Goal: Download file/media

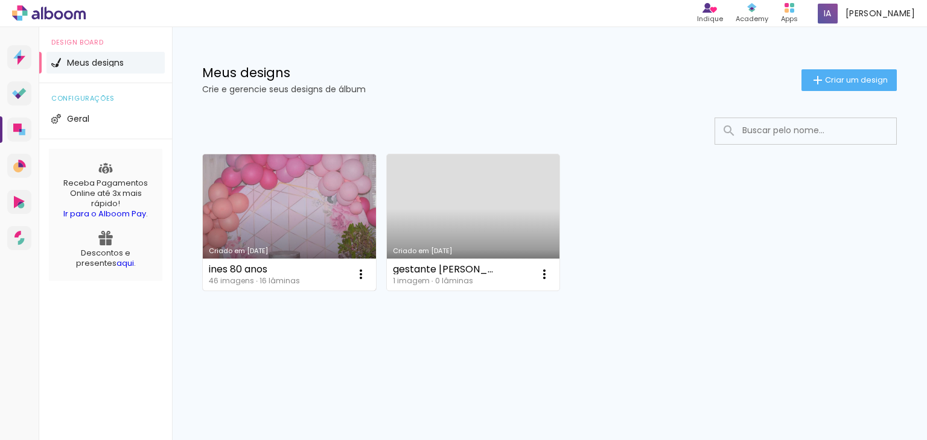
click at [278, 236] on link "Criado em [DATE]" at bounding box center [289, 222] width 173 height 136
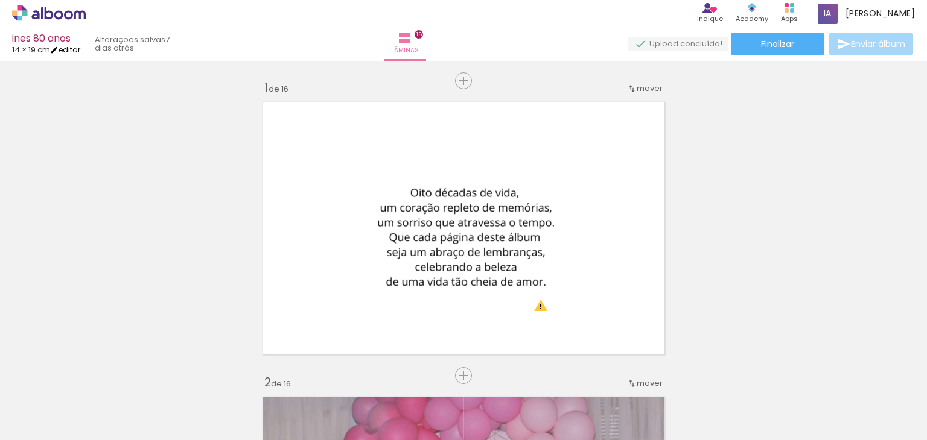
click at [59, 53] on iron-icon at bounding box center [54, 50] width 8 height 8
type input "19"
type input "29,7"
type input "4"
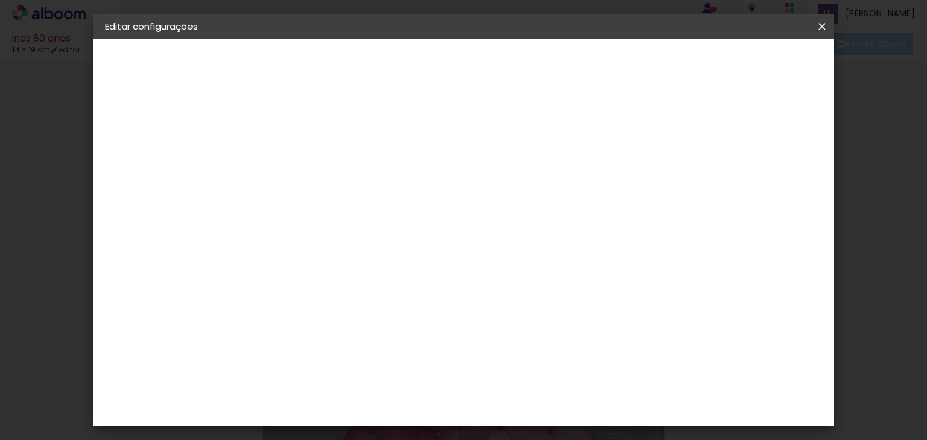
scroll to position [60, 0]
click at [378, 241] on div "19" at bounding box center [369, 239] width 46 height 18
type input "1"
type input "20"
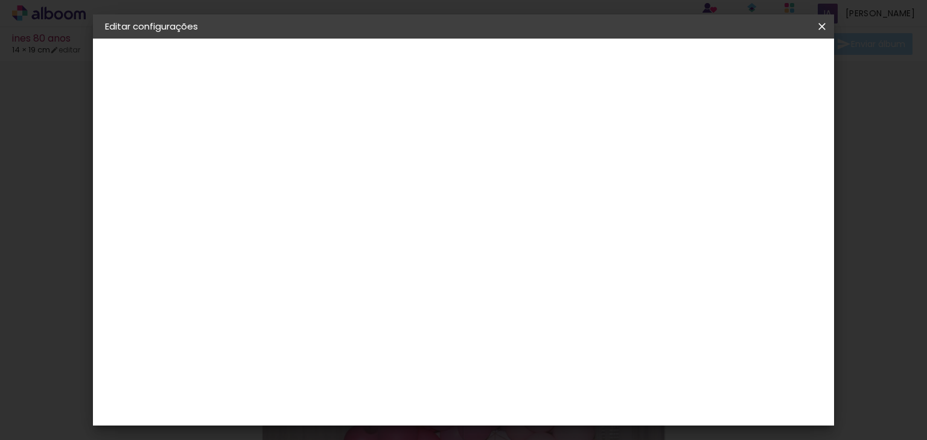
type paper-input "20"
click at [531, 366] on input "29,7" at bounding box center [530, 365] width 31 height 18
click at [544, 363] on input "29,7" at bounding box center [530, 365] width 31 height 18
type input "2"
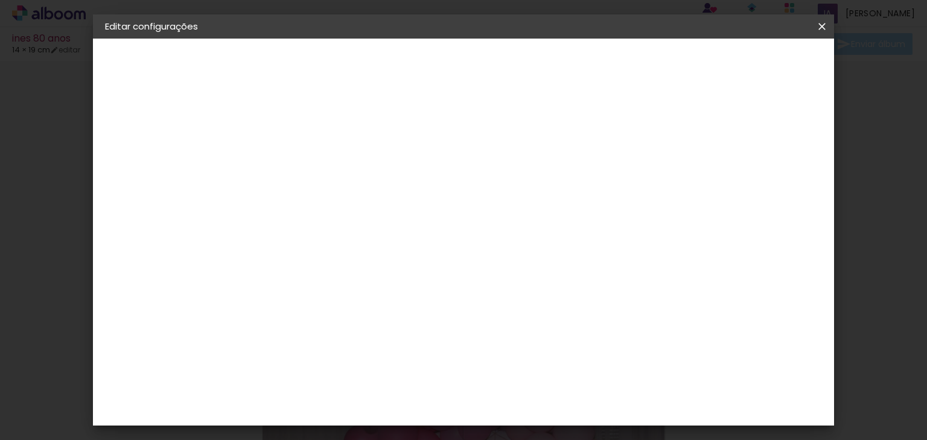
type input "30"
type paper-input "30"
click at [542, 69] on span "Salvar configurações" at bounding box center [512, 68] width 62 height 17
click at [554, 74] on paper-button "Salvar configurações" at bounding box center [512, 68] width 86 height 29
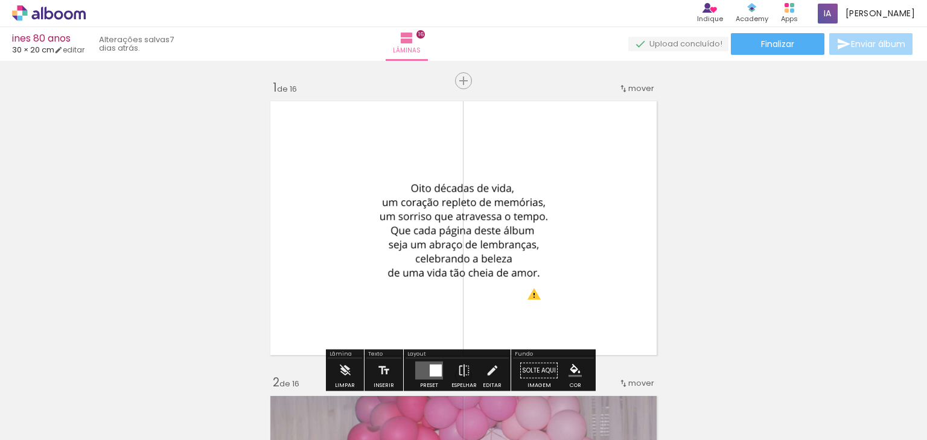
click at [39, 48] on span "30 × 20 cm" at bounding box center [33, 49] width 42 height 11
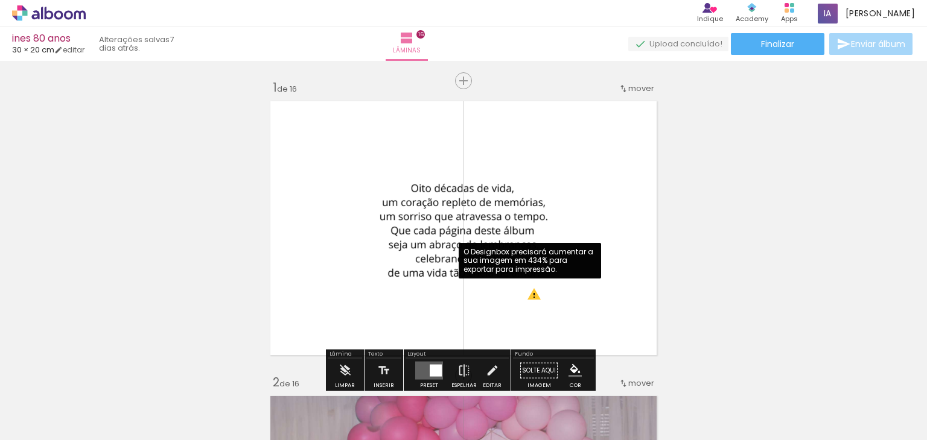
click at [528, 297] on quentale-photo at bounding box center [461, 222] width 173 height 173
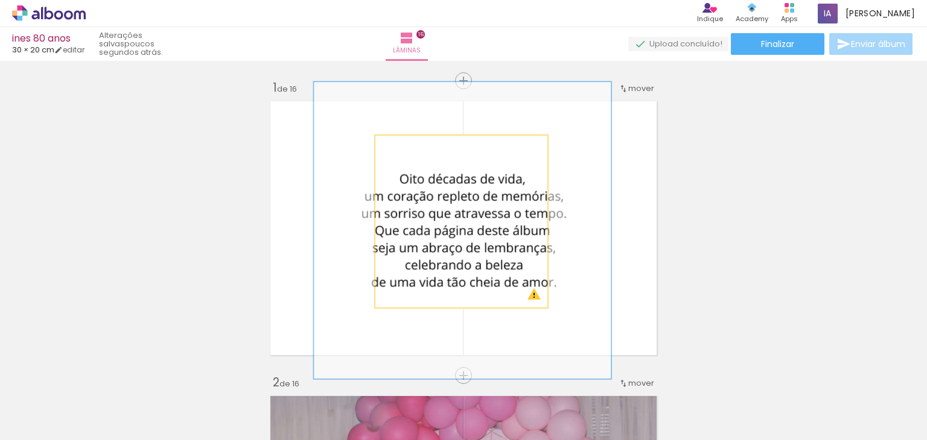
drag, startPoint x: 419, startPoint y: 147, endPoint x: 434, endPoint y: 157, distance: 17.4
type paper-slider "172"
click at [434, 157] on div at bounding box center [437, 148] width 19 height 19
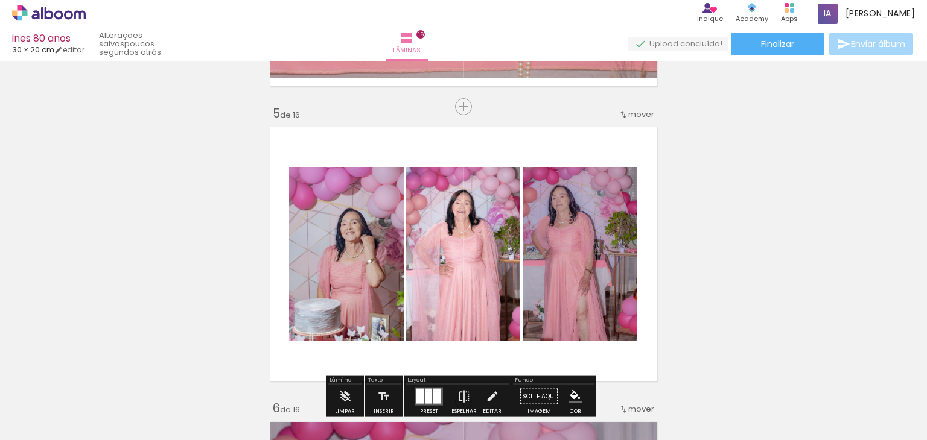
scroll to position [1207, 0]
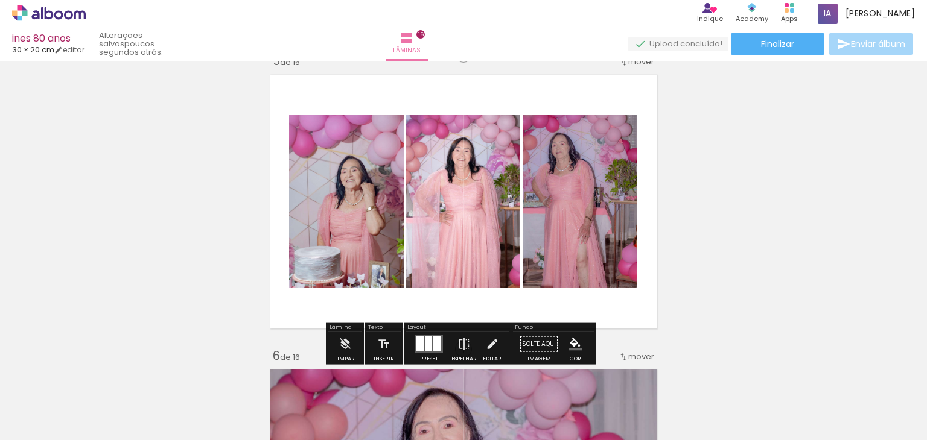
click at [574, 199] on quentale-photo at bounding box center [579, 202] width 115 height 174
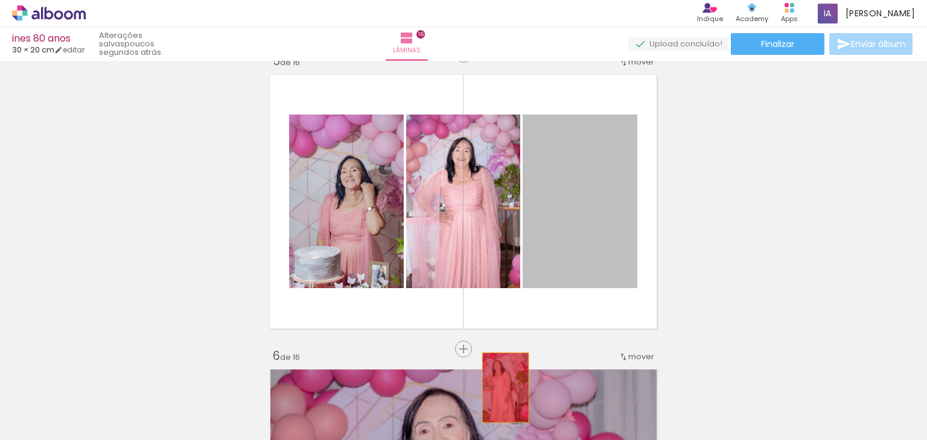
drag, startPoint x: 577, startPoint y: 208, endPoint x: 501, endPoint y: 388, distance: 195.4
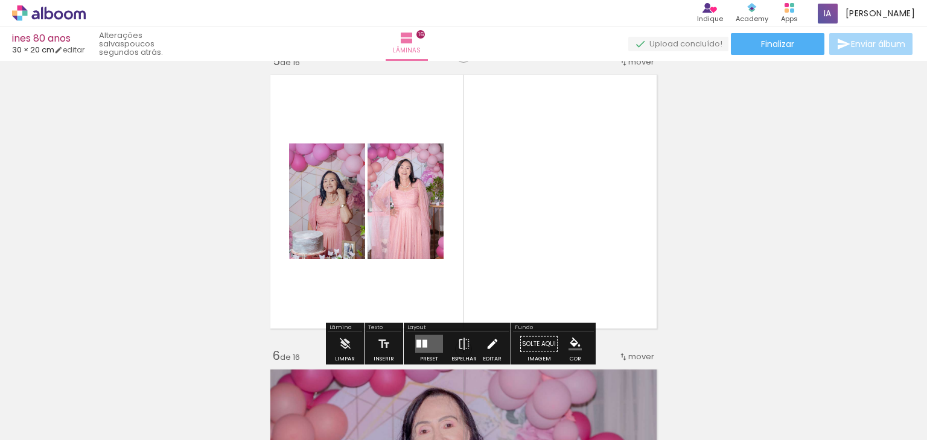
click at [487, 350] on iron-icon at bounding box center [492, 344] width 13 height 24
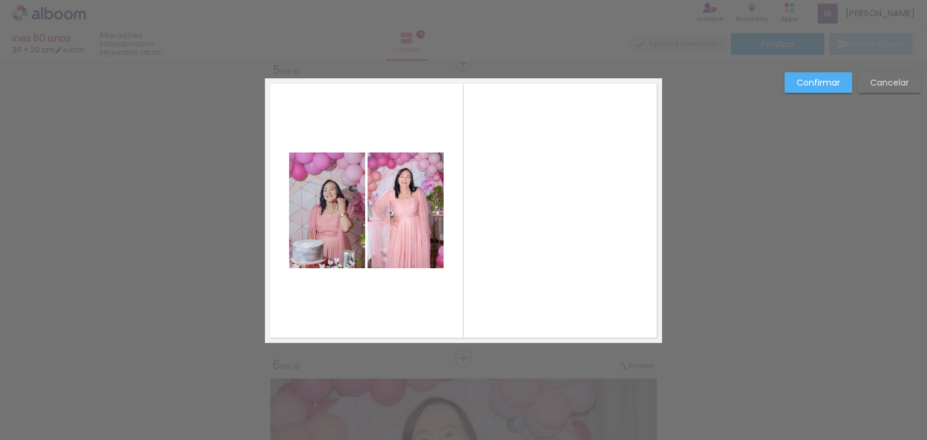
scroll to position [1195, 0]
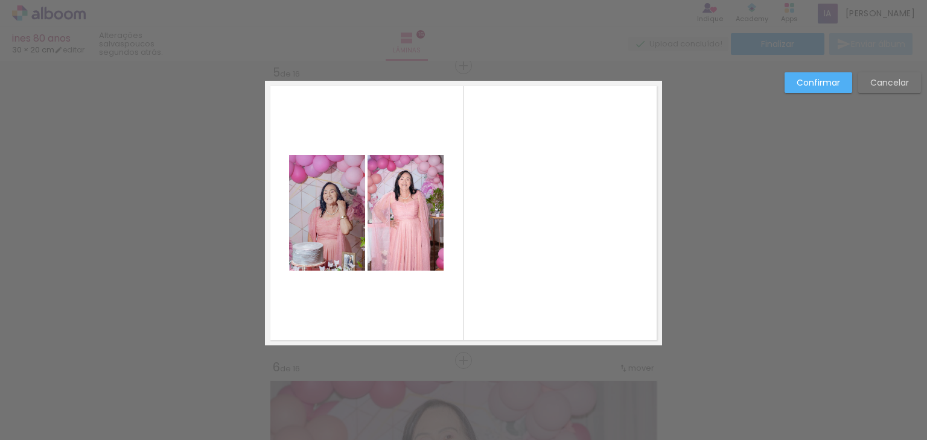
click at [398, 185] on quentale-photo at bounding box center [405, 213] width 76 height 116
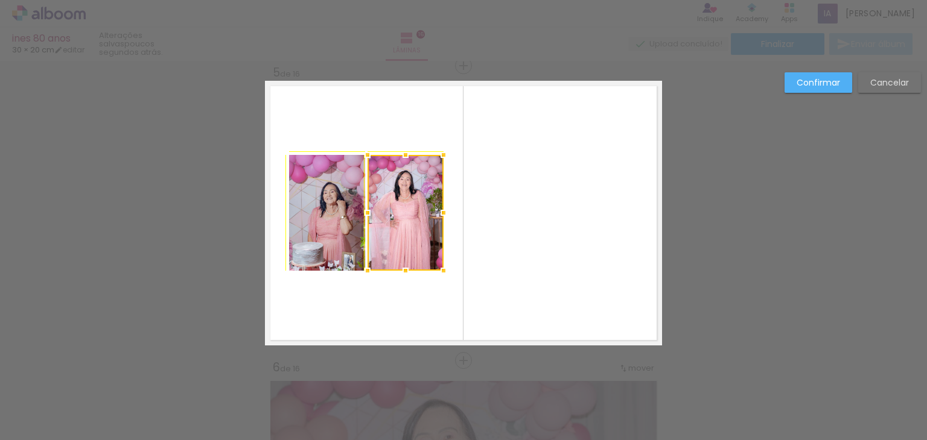
drag, startPoint x: 439, startPoint y: 270, endPoint x: 457, endPoint y: 282, distance: 21.6
click at [455, 282] on div at bounding box center [443, 271] width 24 height 24
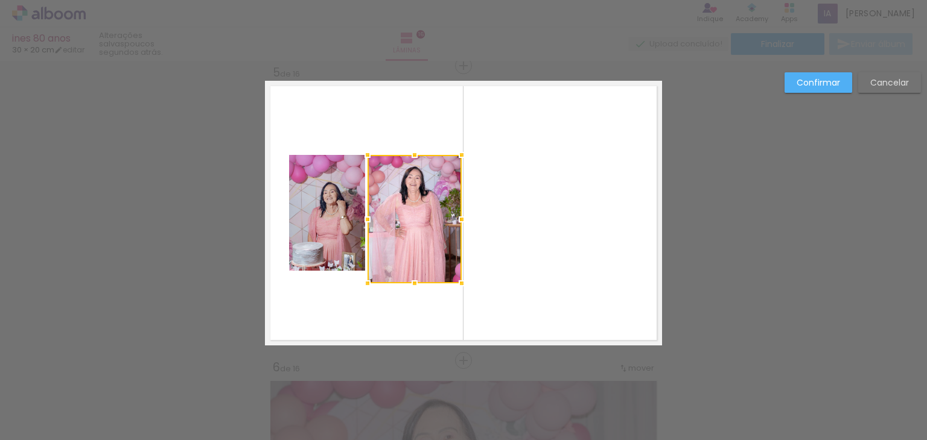
click at [0, 0] on paper-button "Cancelar" at bounding box center [0, 0] width 0 height 0
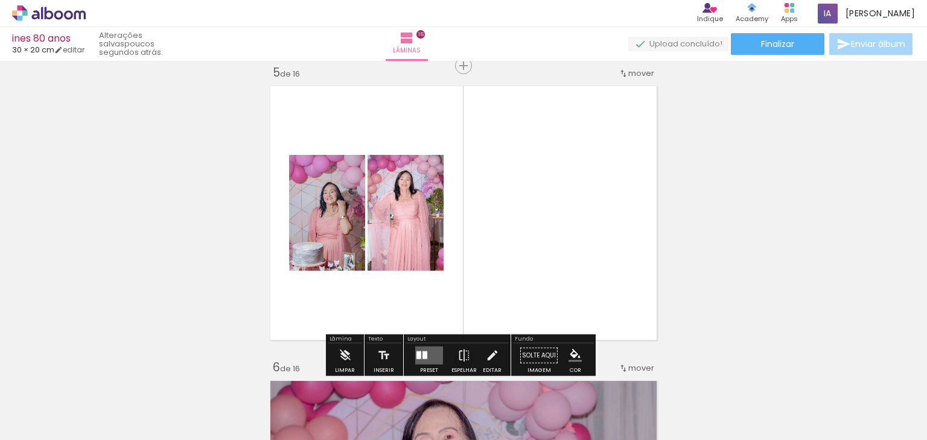
click at [426, 351] on quentale-layouter at bounding box center [429, 356] width 28 height 18
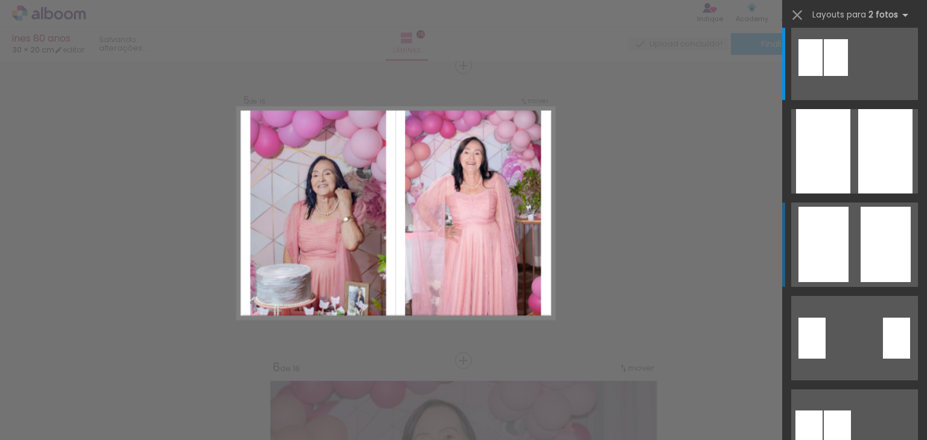
scroll to position [0, 0]
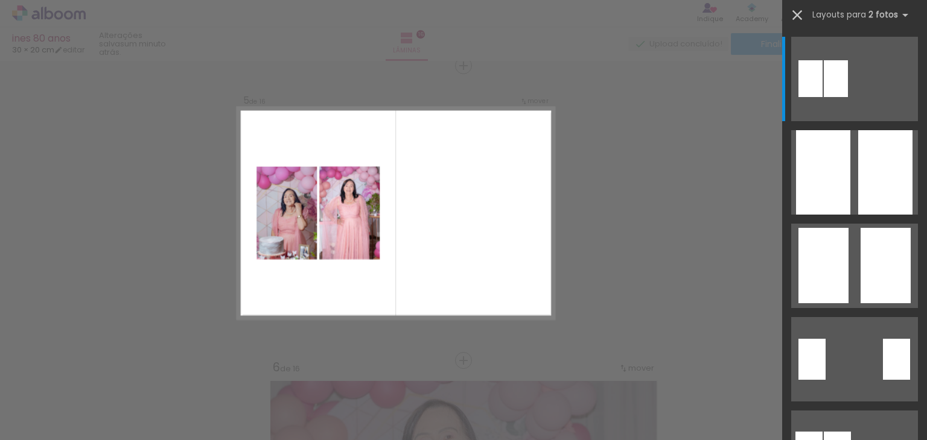
click at [799, 15] on iron-icon at bounding box center [796, 15] width 17 height 17
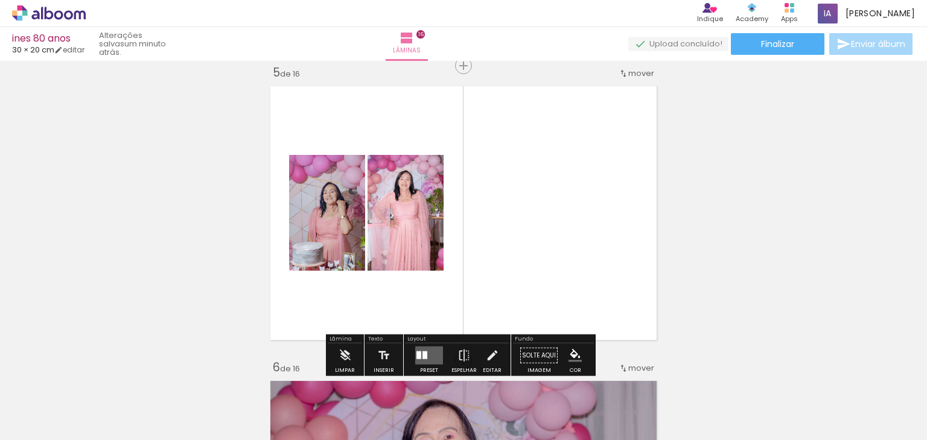
click at [633, 71] on span "mover" at bounding box center [641, 73] width 26 height 11
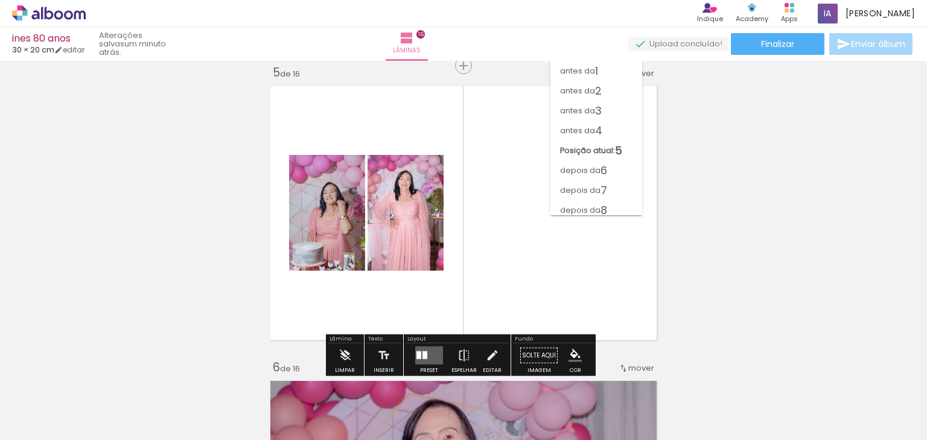
click at [633, 71] on paper-item "antes da 1" at bounding box center [596, 71] width 92 height 20
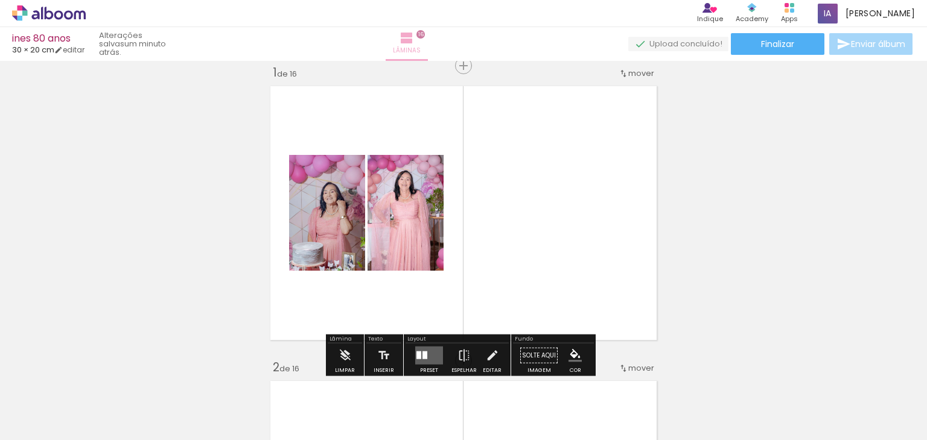
click at [420, 51] on span "Lâminas" at bounding box center [407, 50] width 28 height 11
click at [75, 51] on link "editar" at bounding box center [69, 50] width 30 height 10
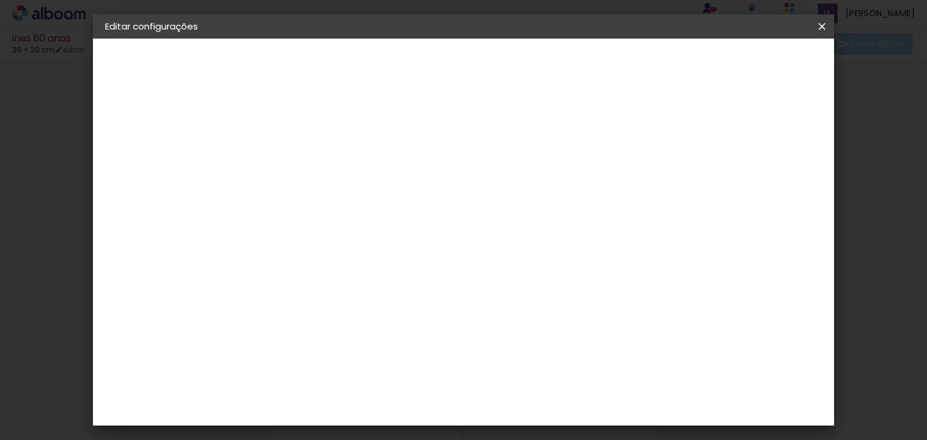
click at [381, 304] on input "20" at bounding box center [365, 300] width 31 height 18
type input "2"
type input "30"
type paper-input "30"
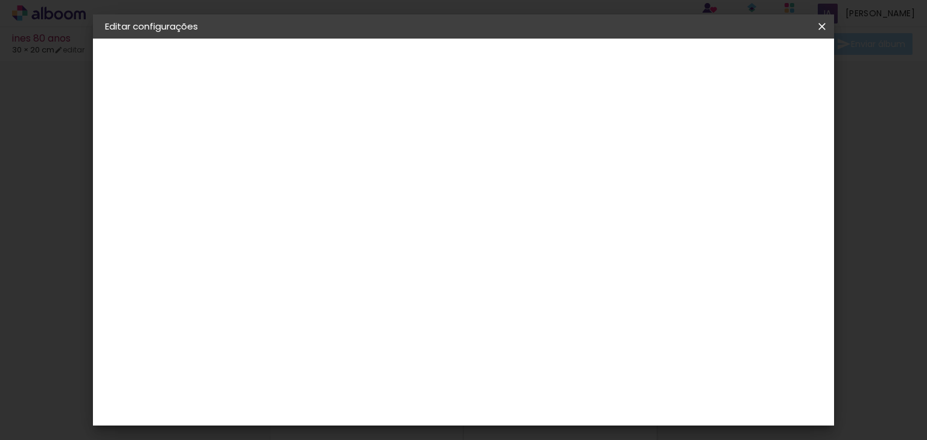
click at [538, 417] on input "30" at bounding box center [530, 418] width 31 height 18
type input "20"
click at [474, 61] on span "Salvar configurações" at bounding box center [443, 68] width 62 height 17
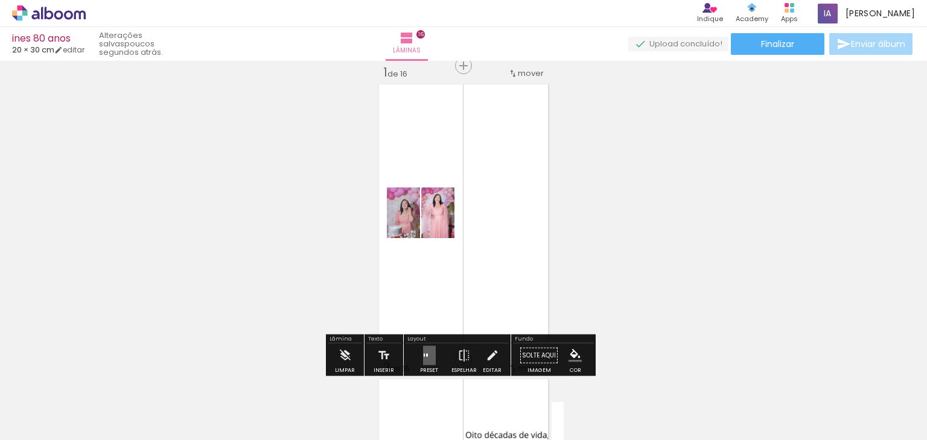
drag, startPoint x: 516, startPoint y: 94, endPoint x: 536, endPoint y: 90, distance: 19.6
click at [536, 90] on quentale-layouter at bounding box center [463, 213] width 176 height 265
click at [75, 51] on link "editar" at bounding box center [69, 50] width 30 height 10
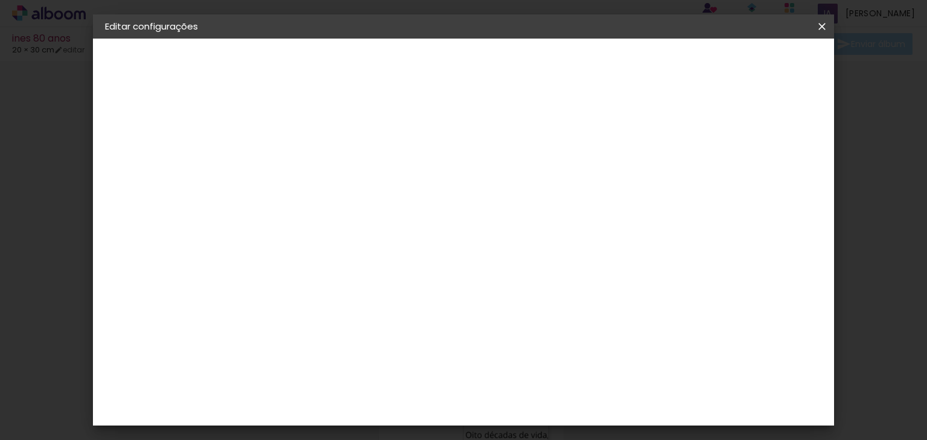
click at [159, 154] on div "Tamanho livre" at bounding box center [151, 149] width 42 height 17
click at [323, 199] on div "Ágata" at bounding box center [308, 197] width 29 height 10
click at [142, 186] on iron-pages "Modelo Escolhendo modelo... Tamanho livre" at bounding box center [171, 176] width 132 height 24
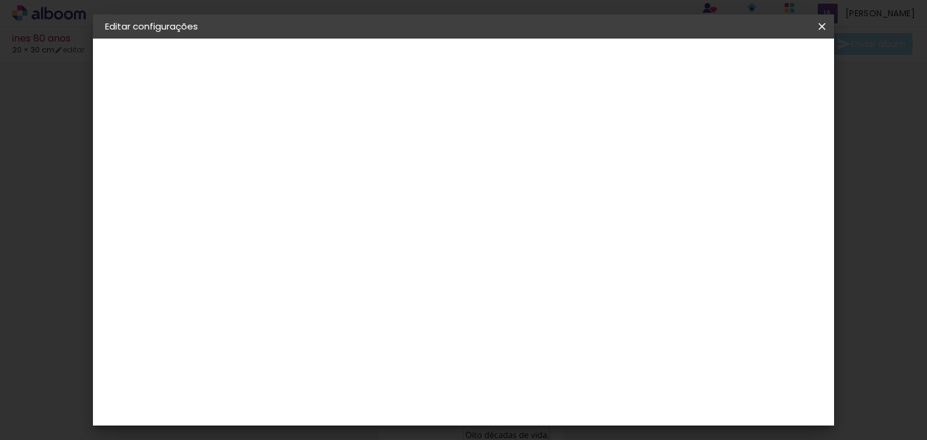
click at [528, 183] on paper-item "Tamanho Livre" at bounding box center [470, 183] width 116 height 27
click at [528, 68] on paper-button "Avançar" at bounding box center [498, 64] width 59 height 21
drag, startPoint x: 520, startPoint y: 193, endPoint x: 522, endPoint y: 187, distance: 6.5
click at [522, 187] on span "cm" at bounding box center [521, 189] width 14 height 18
click at [434, 294] on input "30" at bounding box center [429, 300] width 31 height 18
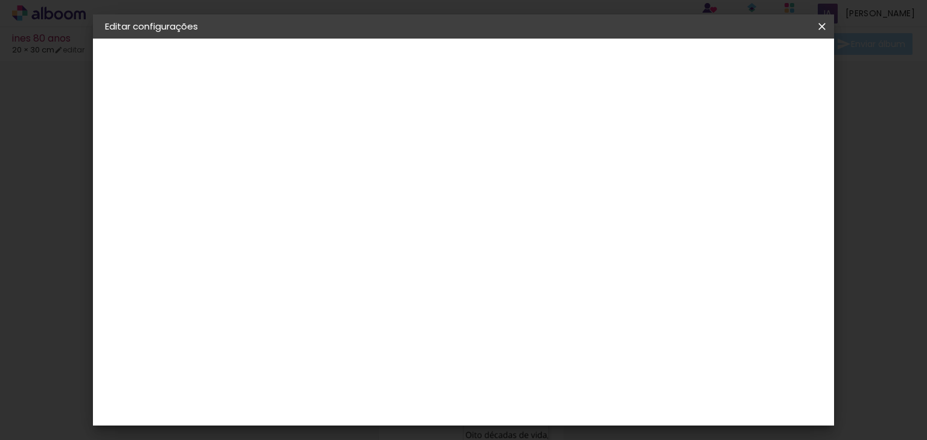
type input "20"
type paper-input "20"
click at [537, 414] on input "20" at bounding box center [530, 418] width 31 height 18
type input "30"
type paper-input "30"
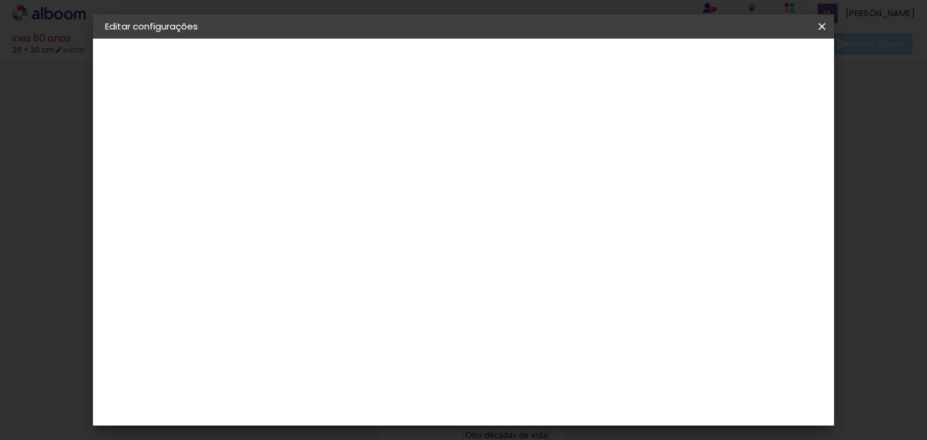
click at [666, 192] on div at bounding box center [668, 192] width 40 height 1
type input "3"
type paper-input "3"
click at [666, 186] on input "3" at bounding box center [659, 183] width 22 height 18
type input "2"
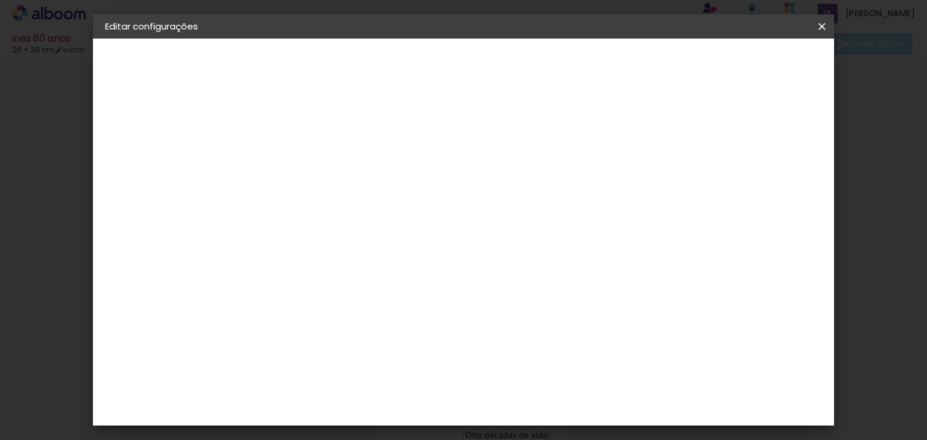
type paper-input "2"
click at [666, 186] on input "2" at bounding box center [663, 183] width 22 height 18
type input "1"
type paper-input "1"
click at [666, 186] on input "1" at bounding box center [663, 183] width 22 height 18
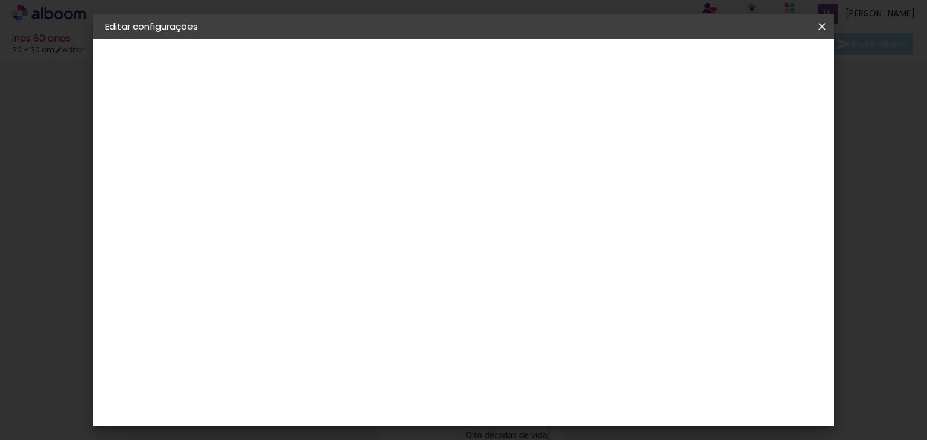
type input "0"
click at [666, 186] on input "0" at bounding box center [664, 183] width 22 height 18
click at [666, 186] on input "0" at bounding box center [666, 183] width 22 height 18
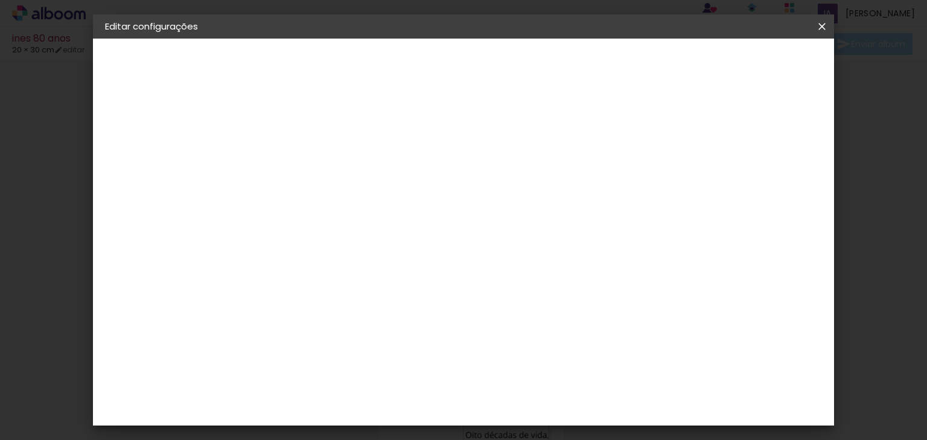
click at [668, 187] on input "0" at bounding box center [666, 183] width 22 height 18
type input "1"
type paper-input "1"
click at [671, 175] on input "1" at bounding box center [666, 183] width 22 height 18
type input "2"
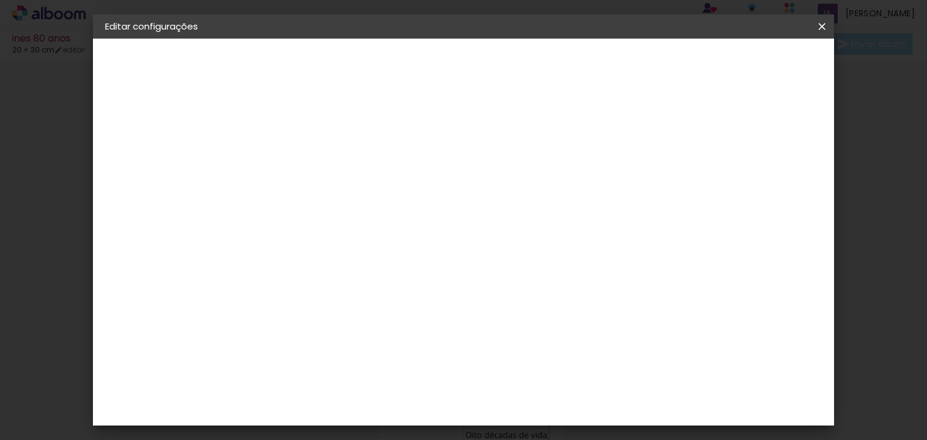
type paper-input "2"
click at [671, 176] on input "2" at bounding box center [664, 183] width 22 height 18
type input "3"
type paper-input "3"
click at [671, 176] on input "3" at bounding box center [661, 183] width 22 height 18
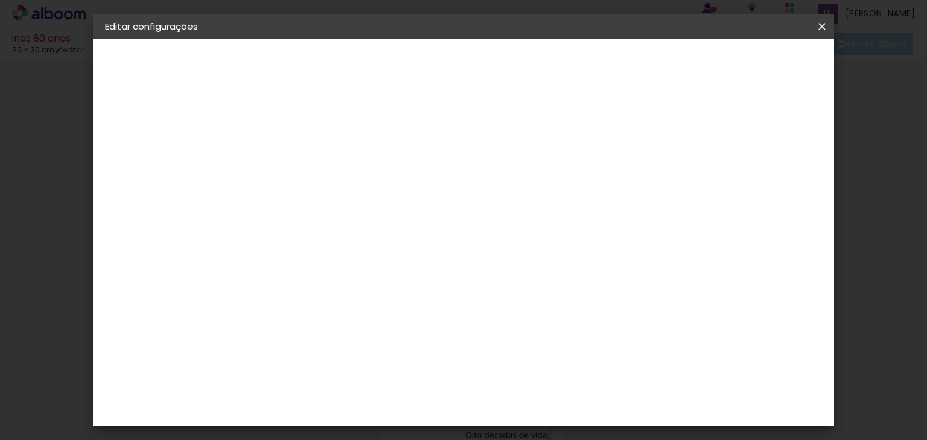
click at [672, 176] on div "mm" at bounding box center [681, 183] width 18 height 18
click at [471, 188] on span "15" at bounding box center [474, 189] width 18 height 18
drag, startPoint x: 478, startPoint y: 188, endPoint x: 493, endPoint y: 190, distance: 15.3
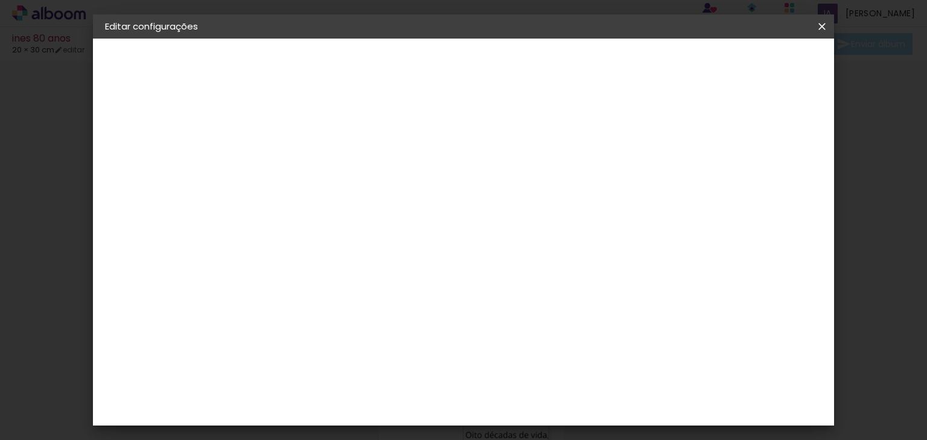
click at [493, 190] on div "15 cm" at bounding box center [480, 189] width 113 height 30
drag, startPoint x: 811, startPoint y: 30, endPoint x: 513, endPoint y: 60, distance: 298.9
click at [811, 30] on paper-icon-button at bounding box center [822, 27] width 24 height 22
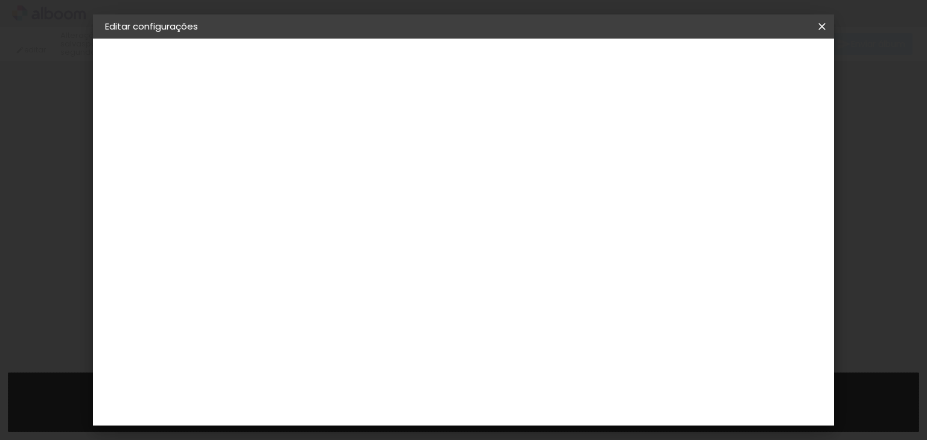
click at [302, 155] on input at bounding box center [302, 162] width 0 height 19
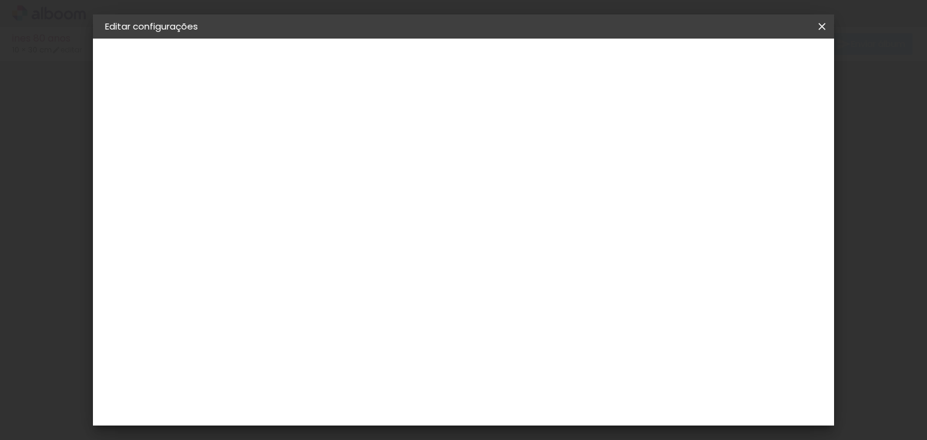
click at [818, 25] on iron-icon at bounding box center [821, 27] width 14 height 12
type input "20"
type input "30"
type input "3"
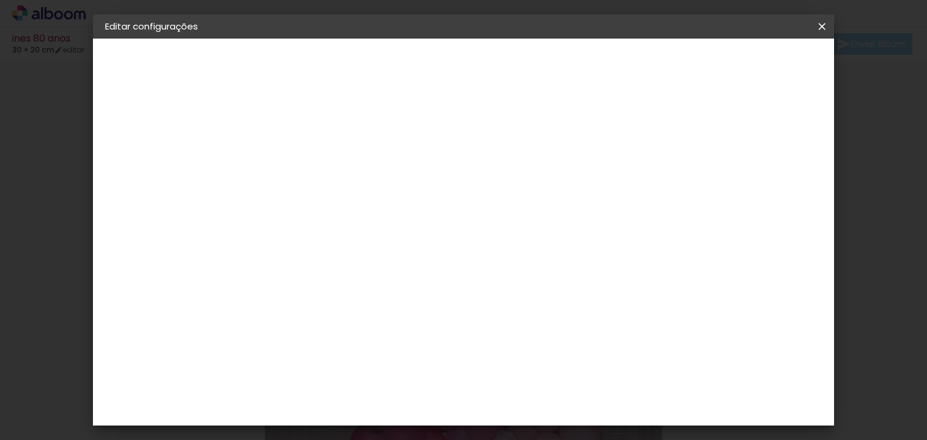
click at [480, 187] on span "15" at bounding box center [474, 189] width 18 height 18
click at [375, 297] on input "20" at bounding box center [365, 300] width 31 height 18
type input "0"
type input "28"
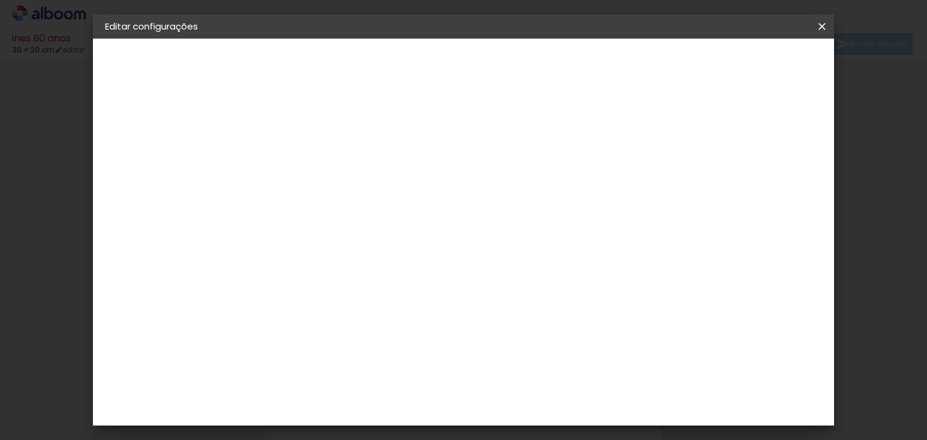
type paper-input "28"
click at [477, 60] on span "Salvar configurações" at bounding box center [447, 68] width 62 height 17
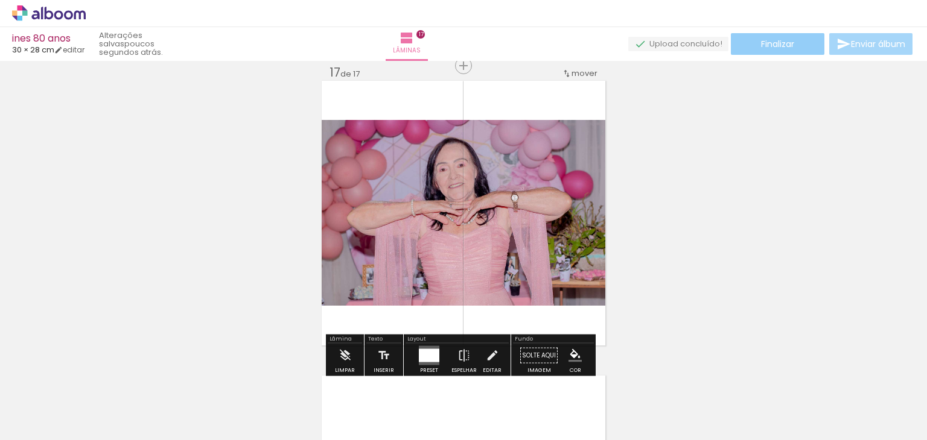
click at [783, 43] on span "Finalizar" at bounding box center [777, 44] width 33 height 8
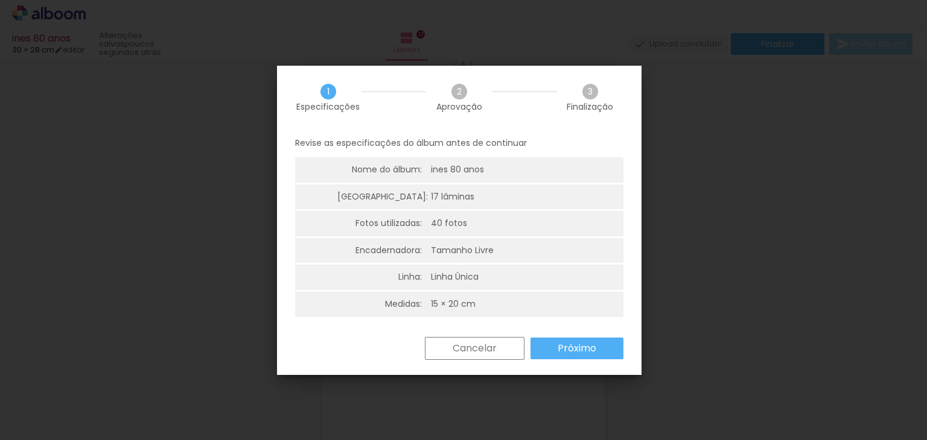
click at [0, 0] on slot "Cancelar" at bounding box center [0, 0] width 0 height 0
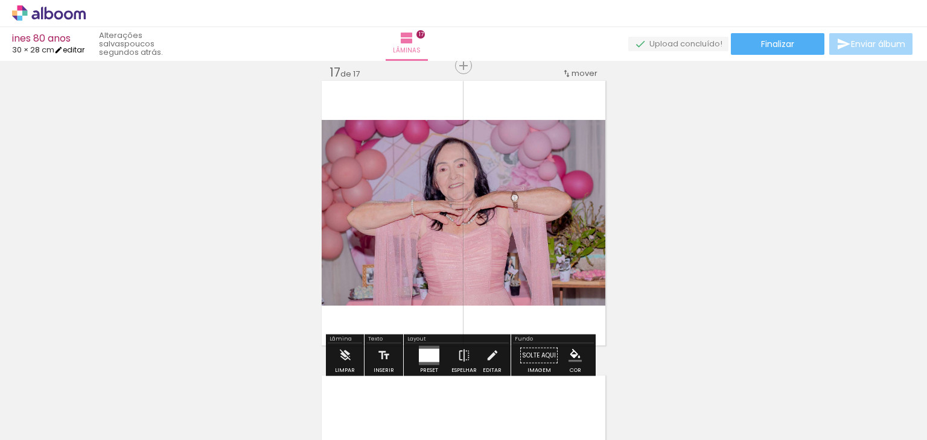
click at [63, 47] on iron-icon at bounding box center [58, 50] width 8 height 8
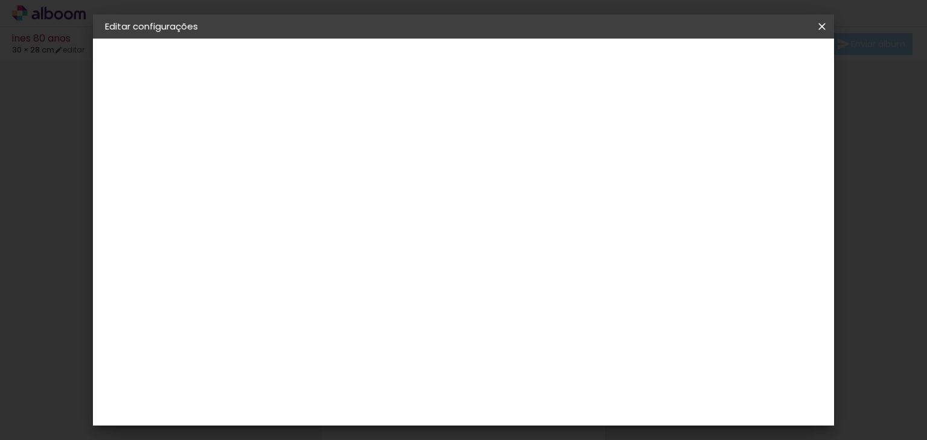
drag, startPoint x: 495, startPoint y: 213, endPoint x: 533, endPoint y: 208, distance: 38.3
click at [507, 208] on div "15 cm cm cm mm A maioria das encadernadoras sugere 5mm de sangria." at bounding box center [379, 201] width 258 height 97
click at [545, 415] on input "30" at bounding box center [530, 417] width 31 height 18
type input "3"
type input "60"
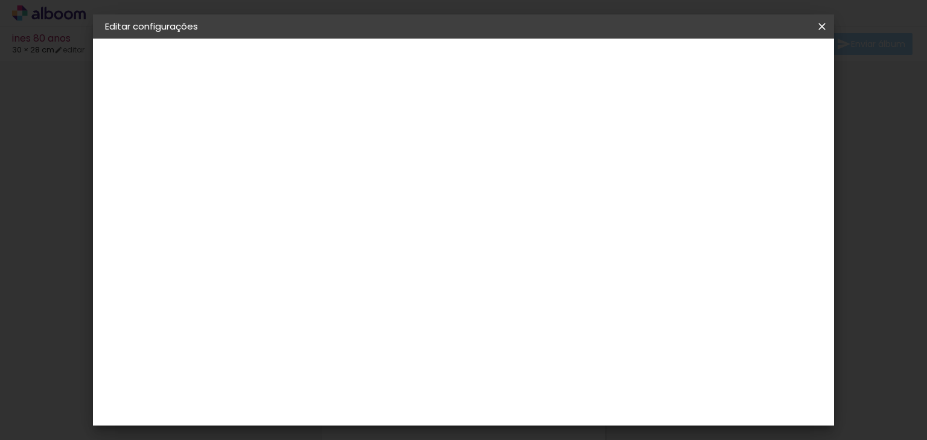
type paper-input "60"
click at [669, 249] on div "30 cm cm cm mm A maioria das encadernadoras sugere 5mm de sangria." at bounding box center [459, 201] width 419 height 97
click at [334, 295] on div "cm" at bounding box center [341, 300] width 14 height 18
type input "20"
type paper-input "20"
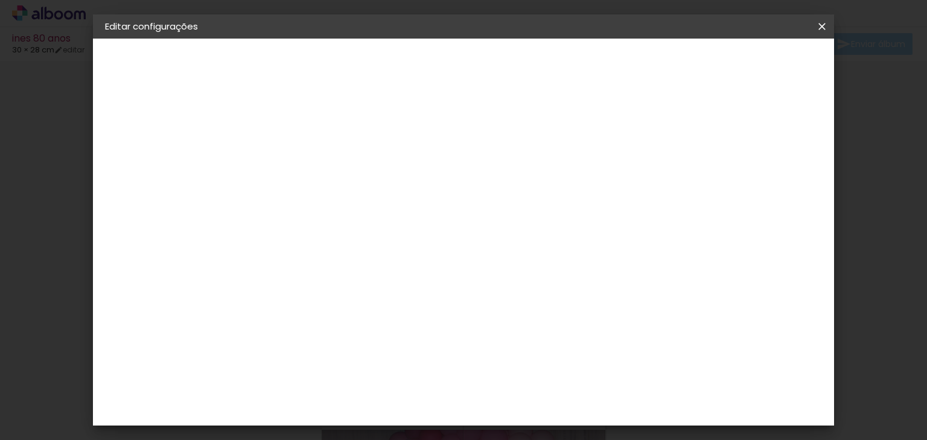
scroll to position [4735, 0]
click at [740, 68] on span "Salvar configurações" at bounding box center [701, 64] width 89 height 8
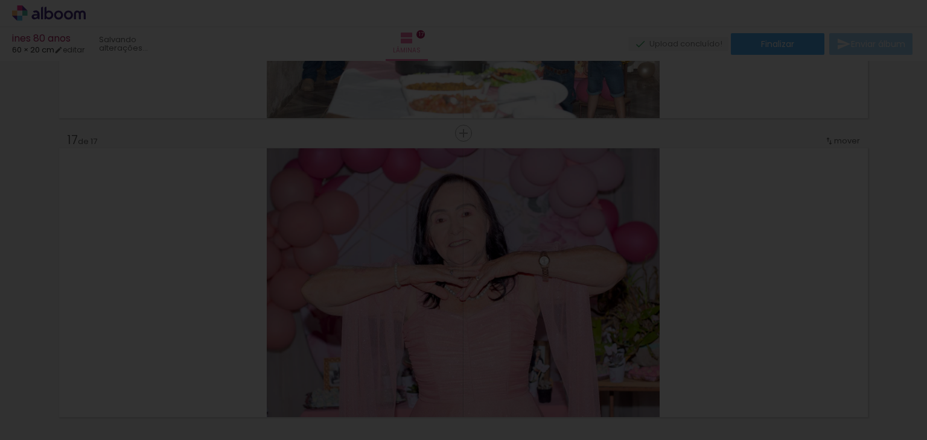
scroll to position [4802, 0]
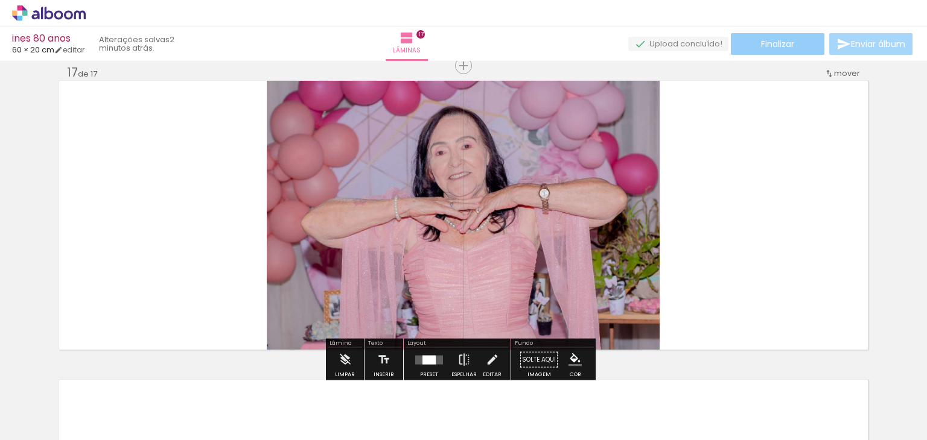
click at [788, 54] on paper-button "Finalizar" at bounding box center [778, 44] width 94 height 22
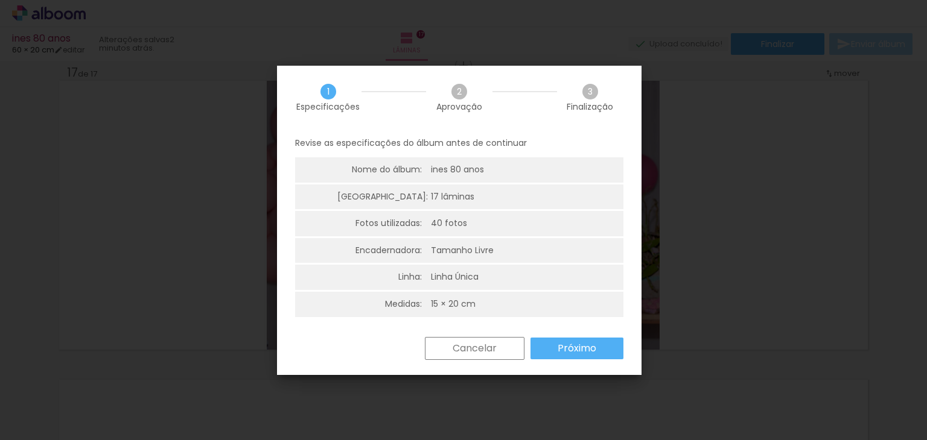
click at [0, 0] on slot "Cancelar" at bounding box center [0, 0] width 0 height 0
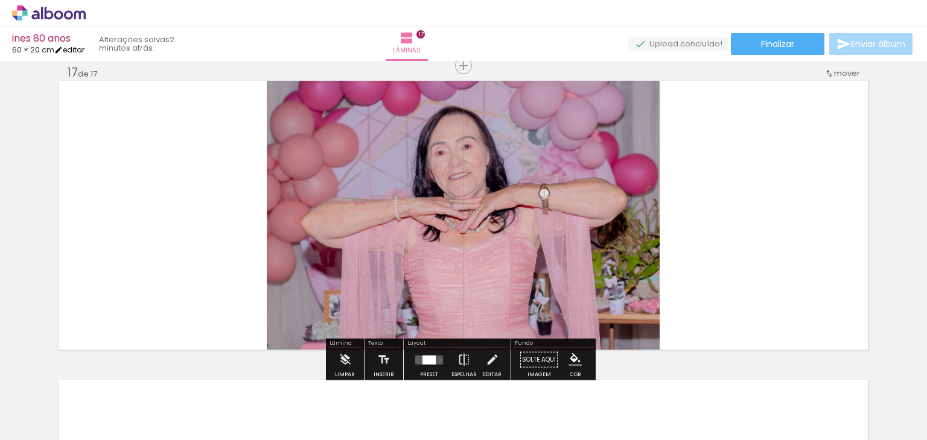
click at [63, 51] on iron-icon at bounding box center [58, 50] width 8 height 8
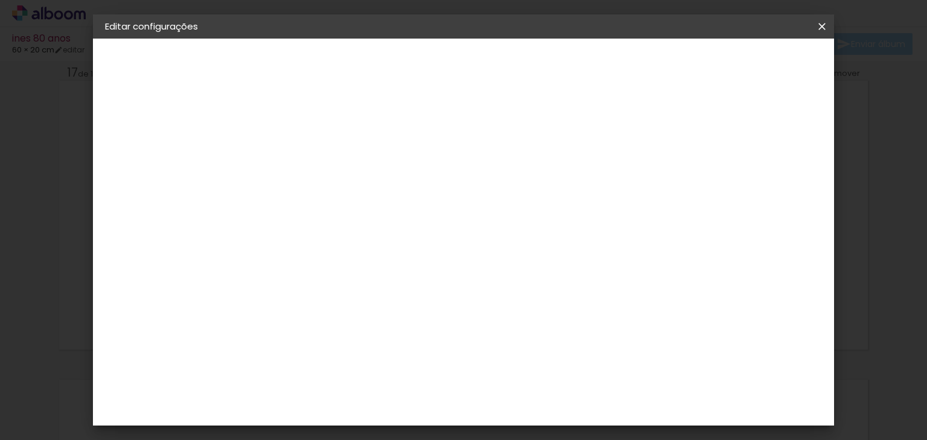
click at [437, 189] on span "cm" at bounding box center [440, 189] width 14 height 18
type input "2"
type paper-input "2"
click at [769, 186] on input "2" at bounding box center [763, 182] width 22 height 18
click at [759, 75] on header "Tamanho livre Defina a largura, altura e sangria das lâminas. Voltar Salvar con…" at bounding box center [513, 70] width 527 height 62
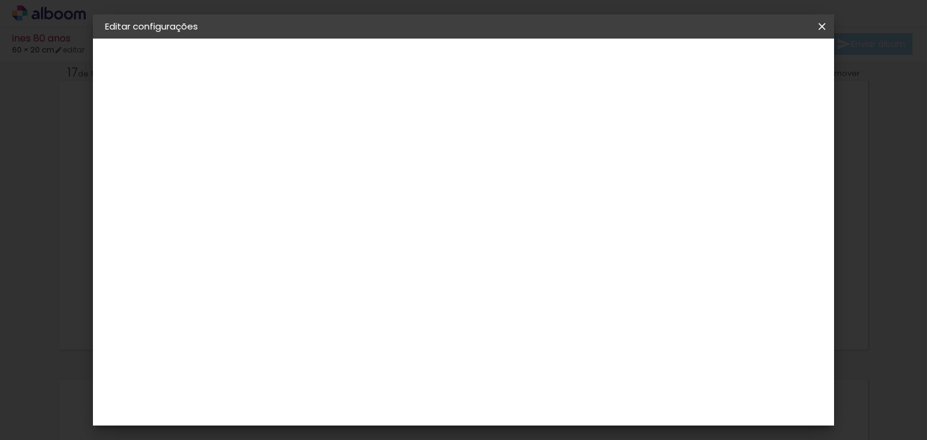
click at [746, 66] on span "Salvar configurações" at bounding box center [701, 64] width 89 height 8
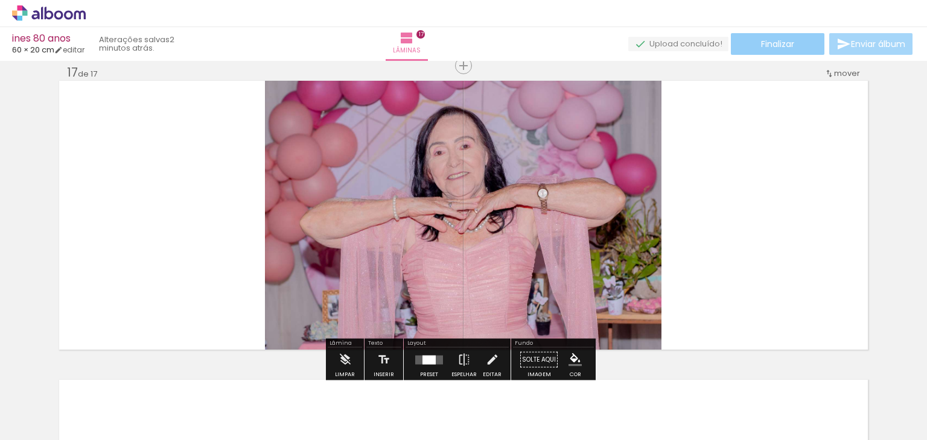
click at [775, 46] on span "Finalizar" at bounding box center [777, 44] width 33 height 8
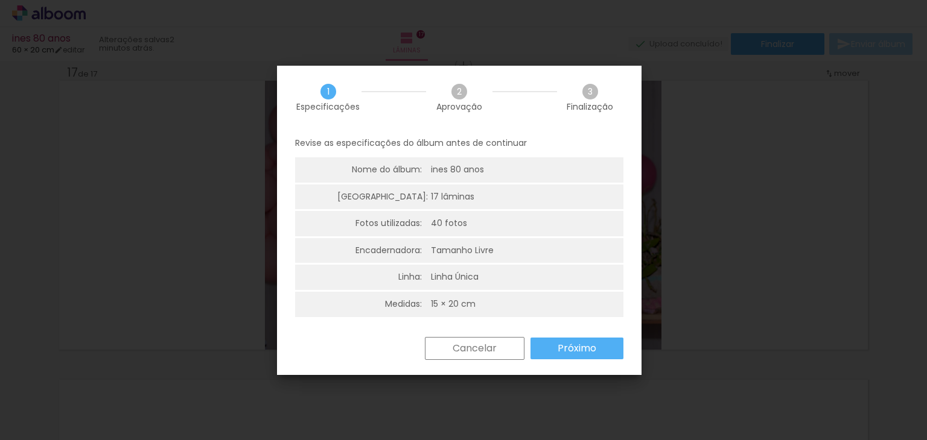
drag, startPoint x: 423, startPoint y: 291, endPoint x: 472, endPoint y: 292, distance: 48.9
click at [472, 292] on li "Medidas: 15 × 20 cm" at bounding box center [459, 304] width 328 height 25
click at [469, 300] on div "15 × 20 cm" at bounding box center [453, 305] width 45 height 12
click at [0, 0] on slot "Cancelar" at bounding box center [0, 0] width 0 height 0
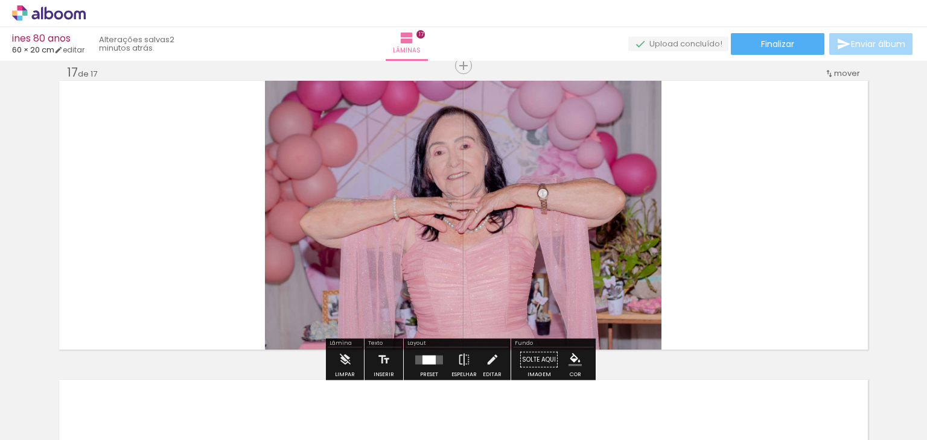
click at [82, 40] on div "ines 80 anos" at bounding box center [48, 39] width 72 height 11
click at [84, 45] on link "editar" at bounding box center [69, 50] width 30 height 10
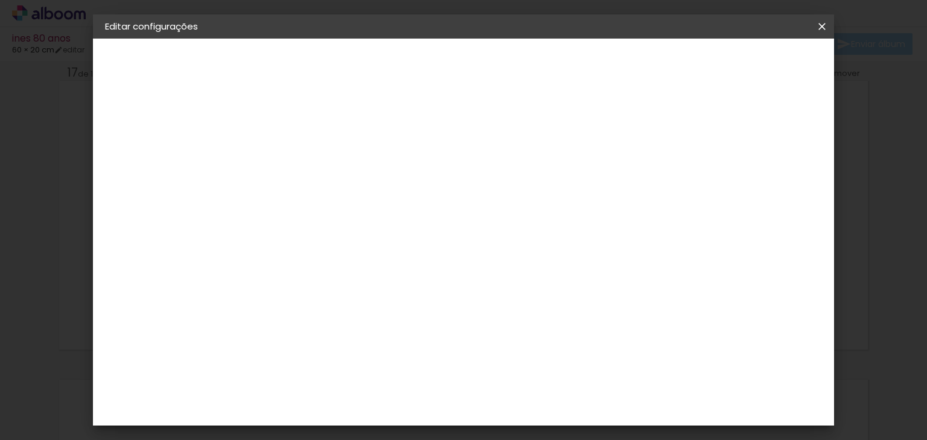
click at [758, 74] on paper-button "Salvar configurações" at bounding box center [701, 64] width 113 height 21
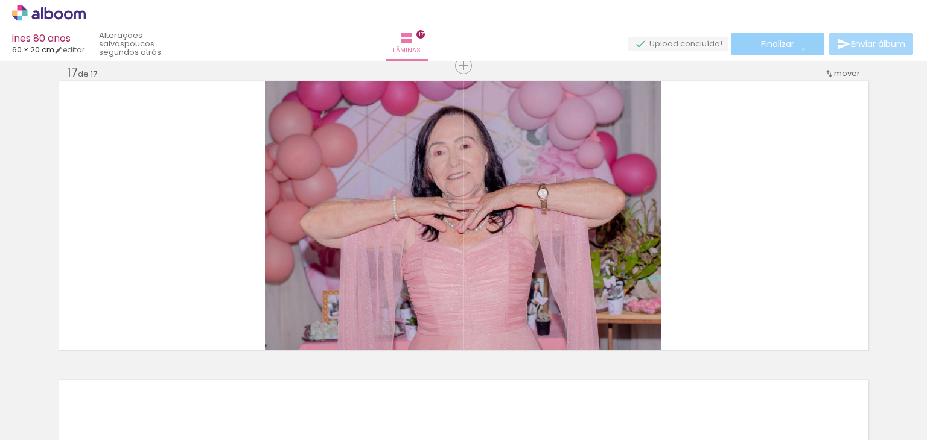
click at [799, 49] on paper-button "Finalizar" at bounding box center [778, 44] width 94 height 22
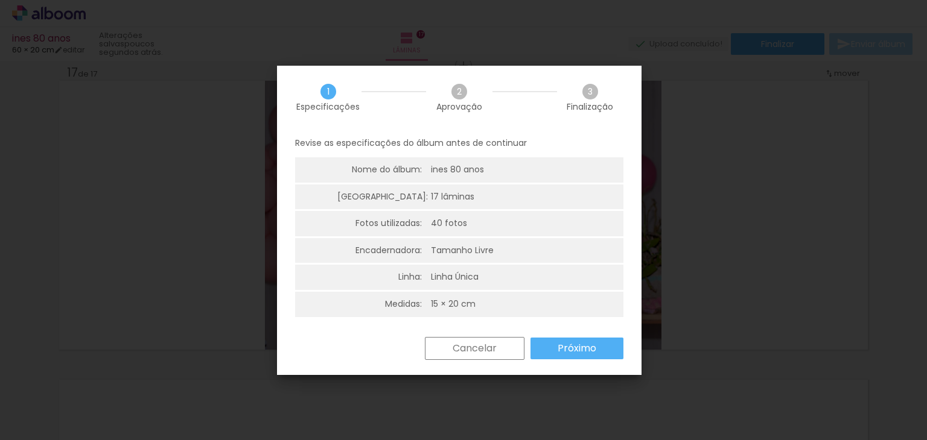
drag, startPoint x: 433, startPoint y: 309, endPoint x: 434, endPoint y: 300, distance: 9.1
click at [434, 300] on li "Medidas: 15 × 20 cm" at bounding box center [459, 304] width 328 height 25
drag, startPoint x: 434, startPoint y: 300, endPoint x: 497, endPoint y: 170, distance: 144.6
click at [436, 299] on div "15 × 20 cm" at bounding box center [453, 305] width 45 height 12
click at [469, 84] on div "2 Aprovação" at bounding box center [459, 97] width 66 height 27
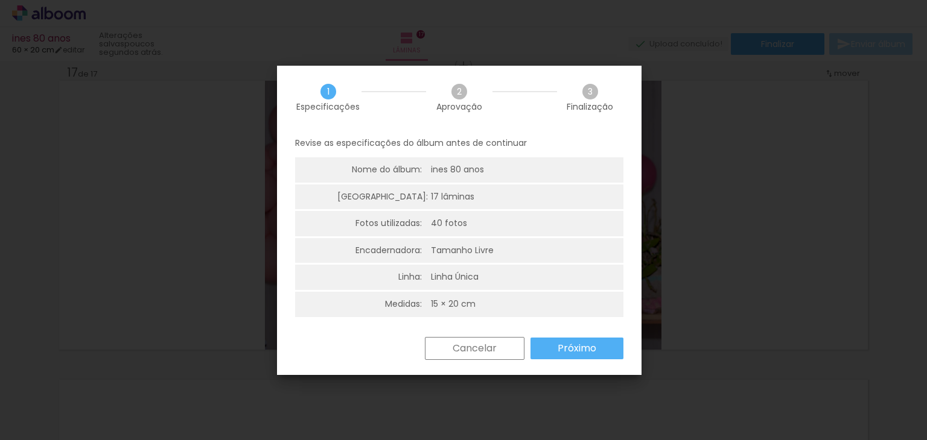
click at [519, 294] on li "Medidas: 15 × 20 cm" at bounding box center [459, 304] width 328 height 25
drag, startPoint x: 484, startPoint y: 297, endPoint x: 456, endPoint y: 300, distance: 28.5
click at [482, 297] on li "Medidas: 15 × 20 cm" at bounding box center [459, 304] width 328 height 25
click at [456, 300] on div "15 × 20 cm" at bounding box center [453, 305] width 45 height 12
drag, startPoint x: 437, startPoint y: 300, endPoint x: 525, endPoint y: 325, distance: 92.1
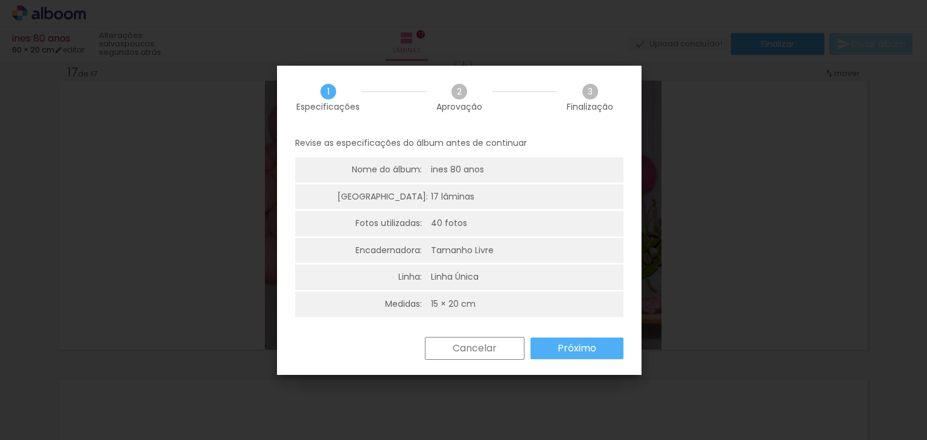
click at [477, 304] on li "Medidas: 15 × 20 cm" at bounding box center [459, 304] width 328 height 25
click at [0, 0] on slot "Próximo" at bounding box center [0, 0] width 0 height 0
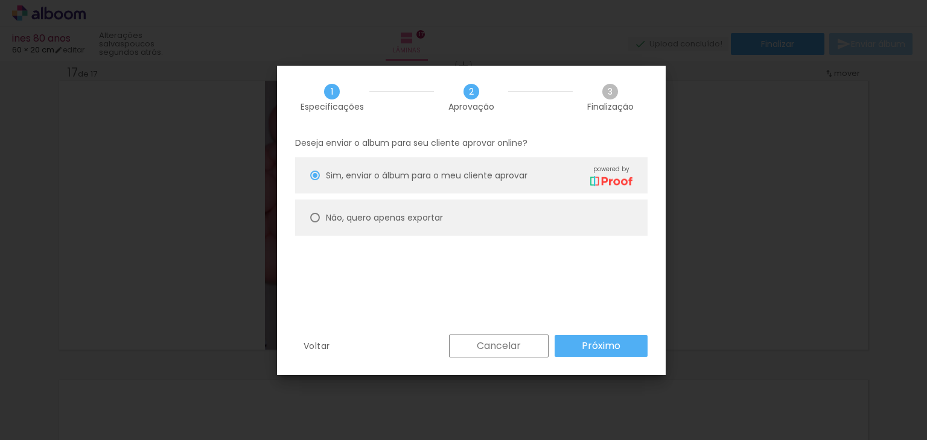
click at [0, 0] on slot "Não, quero apenas exportar" at bounding box center [0, 0] width 0 height 0
type paper-radio-button "on"
click at [0, 0] on slot "Próximo" at bounding box center [0, 0] width 0 height 0
type input "Alta, 300 DPI"
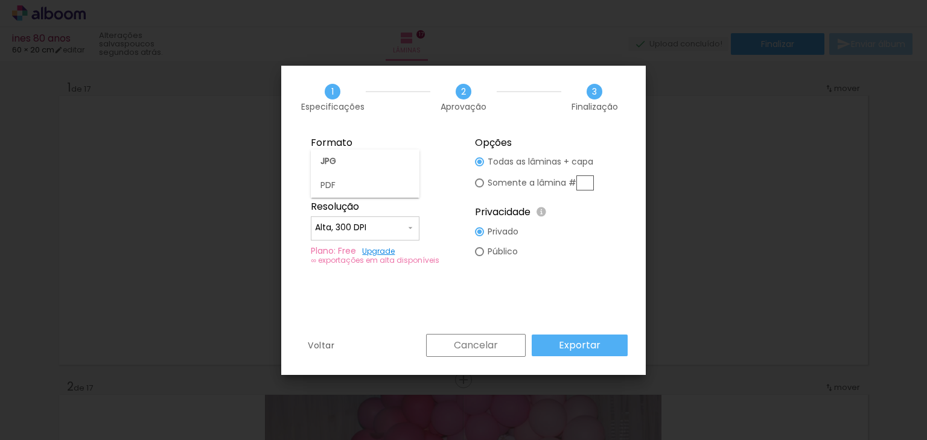
click at [415, 157] on paper-item "JPG" at bounding box center [365, 162] width 109 height 24
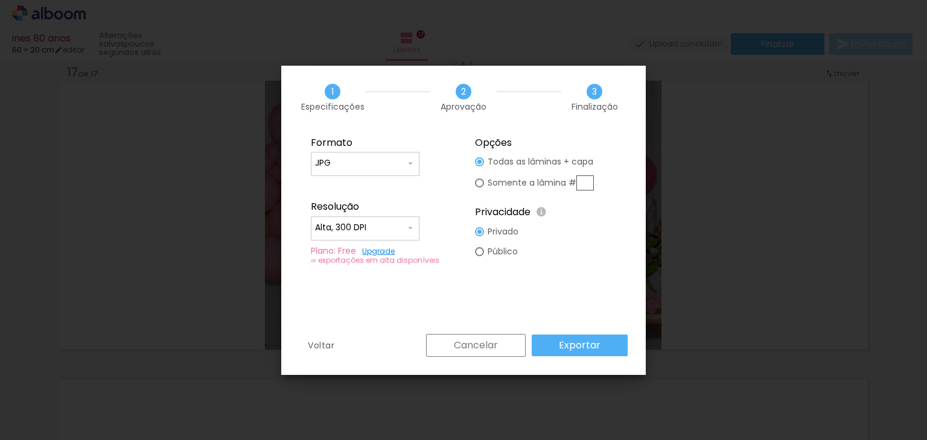
click at [0, 0] on slot "Somente a lâmina #" at bounding box center [0, 0] width 0 height 0
type paper-radio-button "on"
click at [388, 250] on link "Upgrade" at bounding box center [378, 251] width 33 height 10
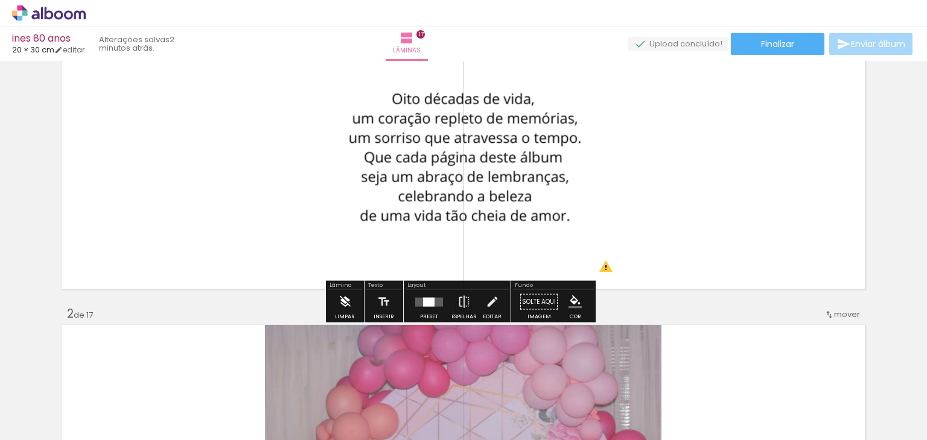
scroll to position [181, 0]
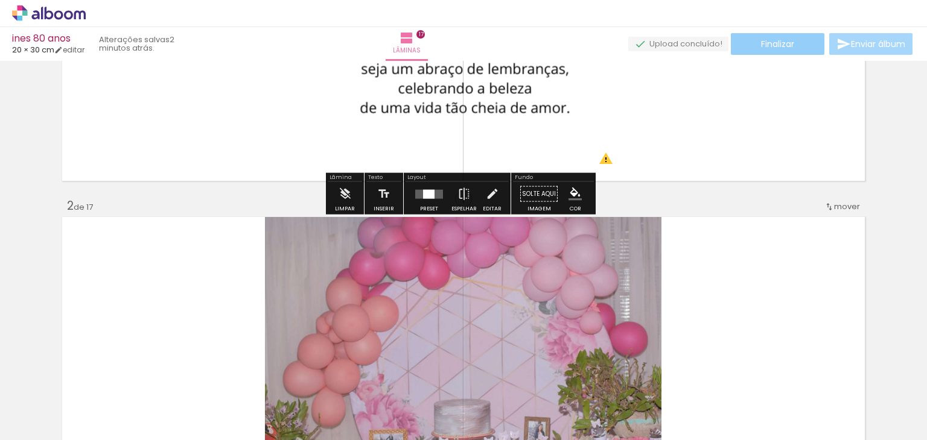
click at [791, 49] on paper-button "Finalizar" at bounding box center [778, 44] width 94 height 22
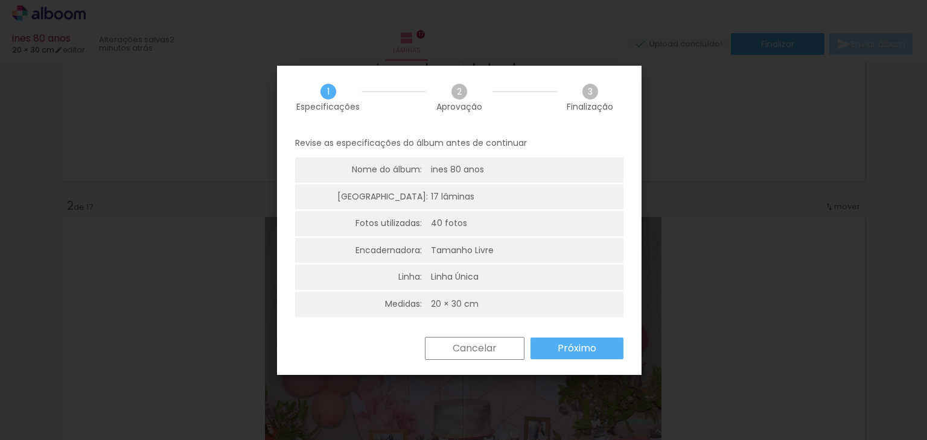
click at [0, 0] on slot "Próximo" at bounding box center [0, 0] width 0 height 0
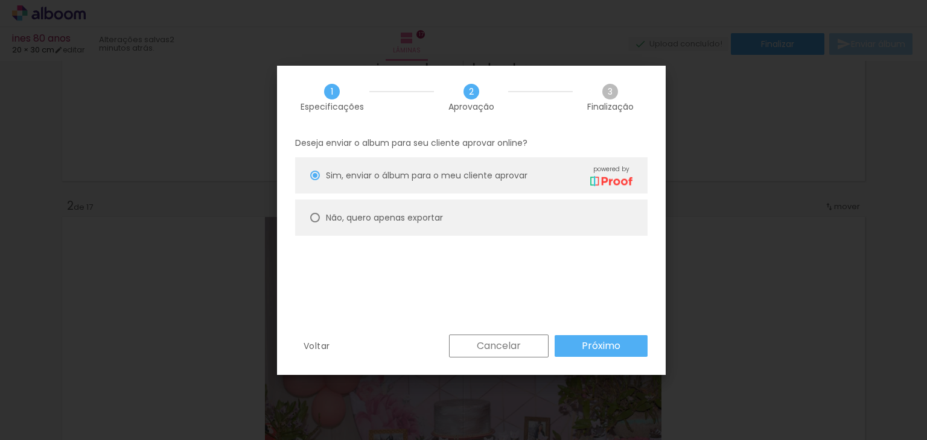
click at [442, 232] on paper-radio-button "Não, quero apenas exportar" at bounding box center [471, 218] width 352 height 36
type paper-radio-button "on"
click at [621, 347] on paper-button "Próximo" at bounding box center [600, 346] width 93 height 22
type input "Alta, 300 DPI"
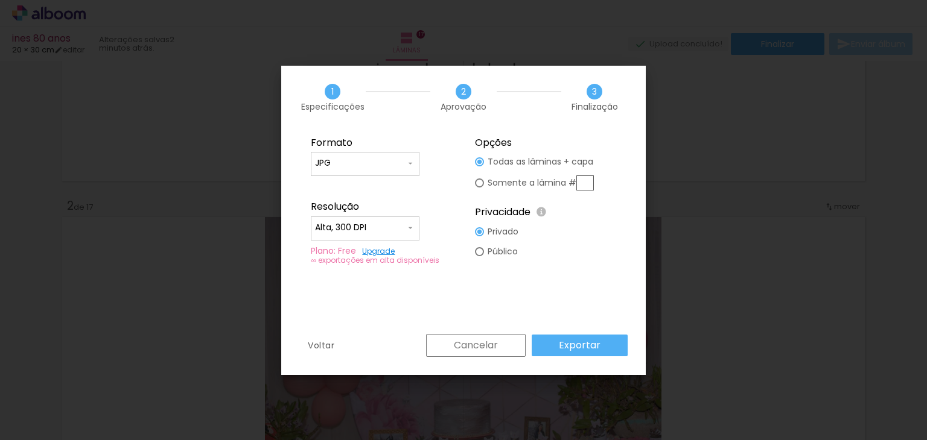
click at [408, 234] on div at bounding box center [365, 234] width 100 height 1
click at [372, 227] on paper-item "Alta, 300 DPI" at bounding box center [365, 226] width 109 height 24
click at [0, 0] on slot "Somente a lâmina #" at bounding box center [0, 0] width 0 height 0
type paper-radio-button "on"
click at [0, 0] on slot "Todas as lâminas + capa" at bounding box center [0, 0] width 0 height 0
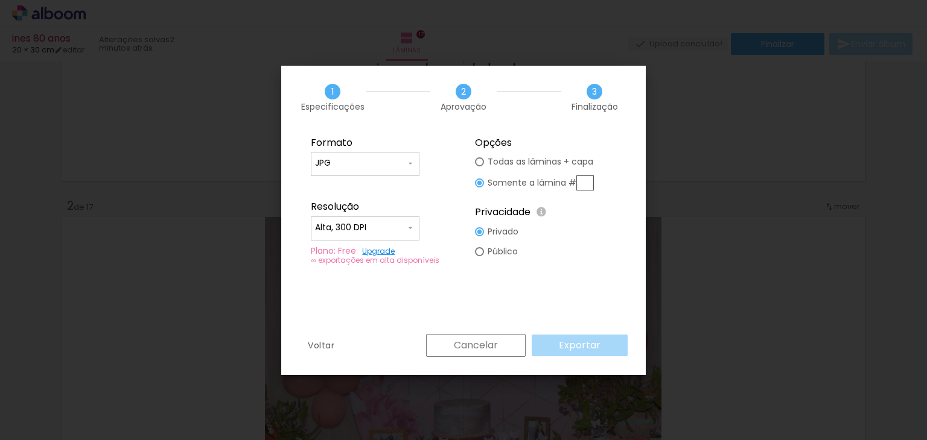
type paper-radio-button "on"
click at [0, 0] on slot "Exportar" at bounding box center [0, 0] width 0 height 0
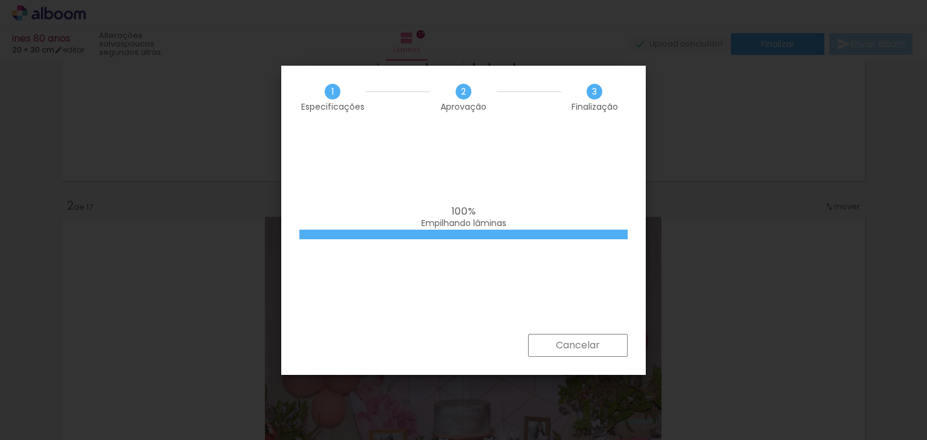
click at [468, 191] on div "100% Empilhando lâminas" at bounding box center [463, 231] width 364 height 205
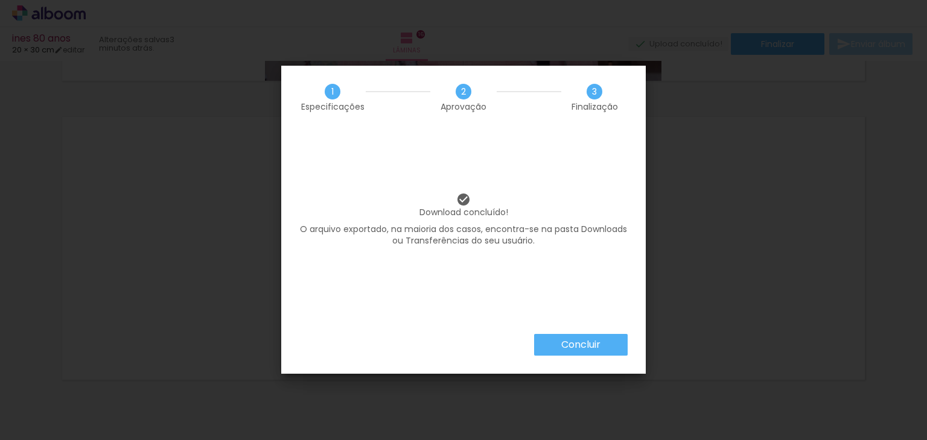
scroll to position [4512, 0]
click at [603, 336] on paper-button "Concluir" at bounding box center [581, 345] width 94 height 22
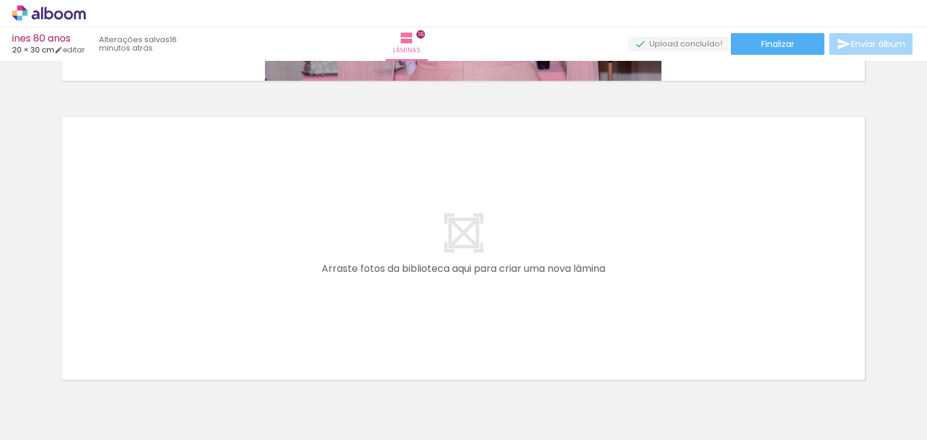
scroll to position [4512, 0]
